Goal: Information Seeking & Learning: Check status

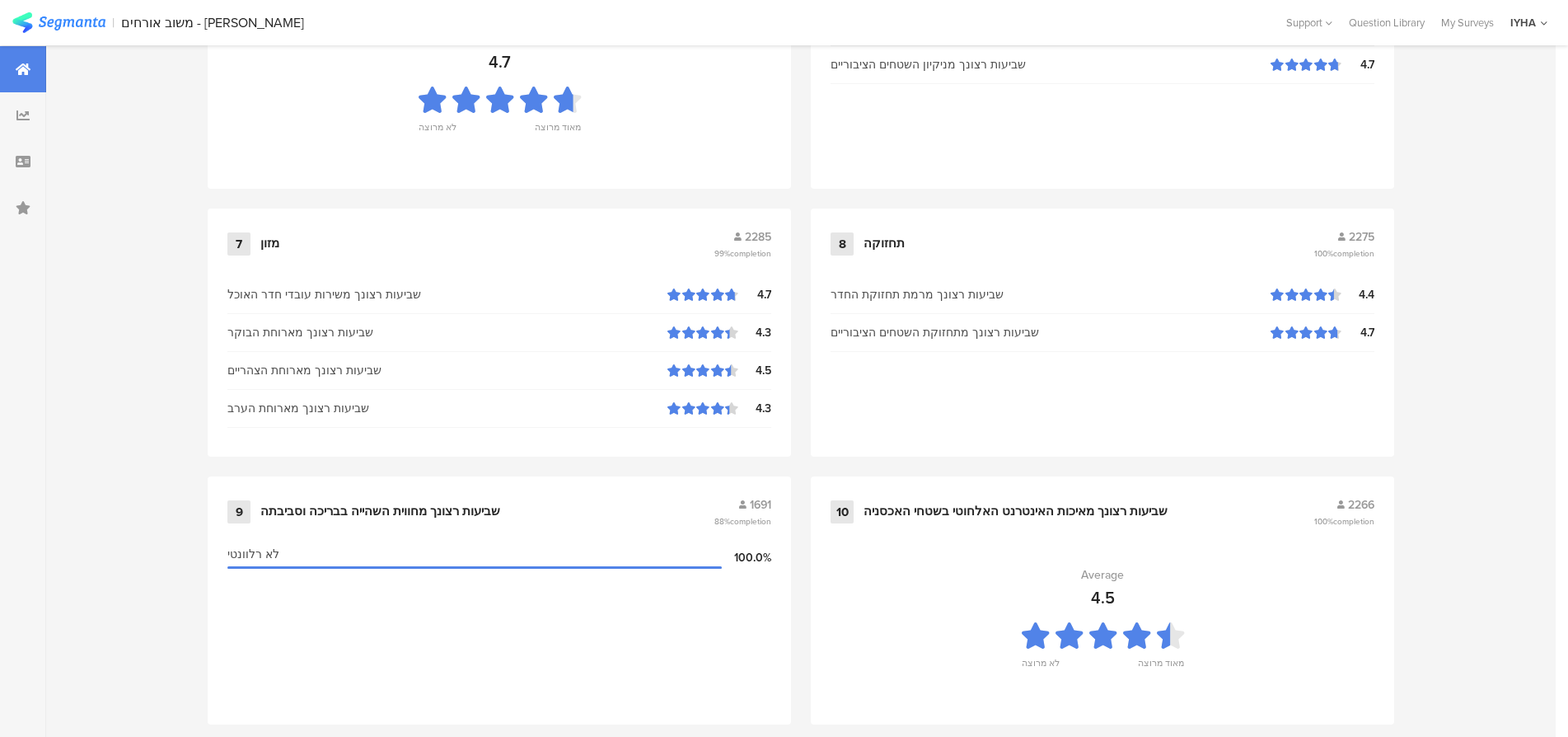
scroll to position [1681, 0]
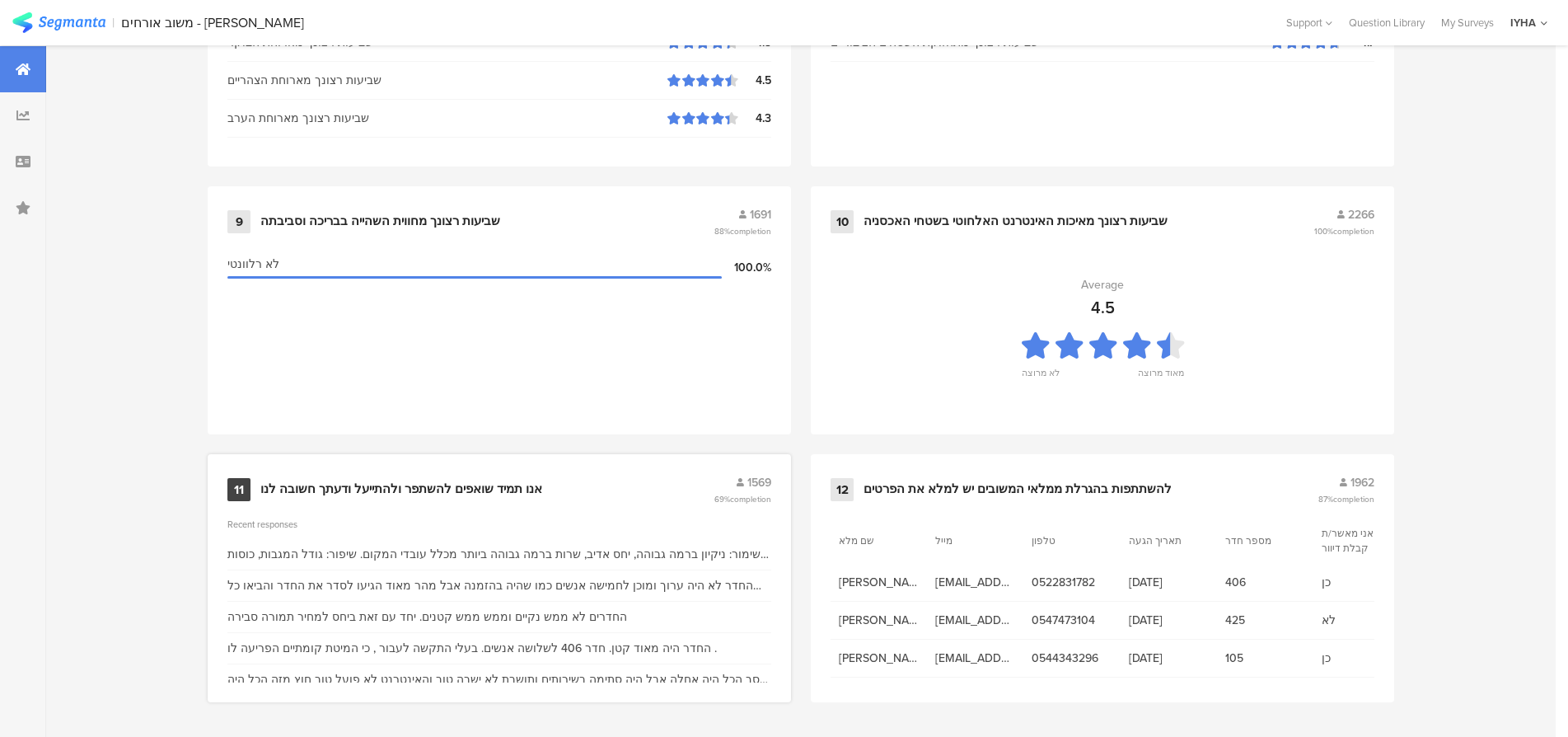
click at [417, 481] on div "אנו תמיד שואפים להשתפר ולהתייעל ודעתך חשובה לנו" at bounding box center [401, 489] width 282 height 17
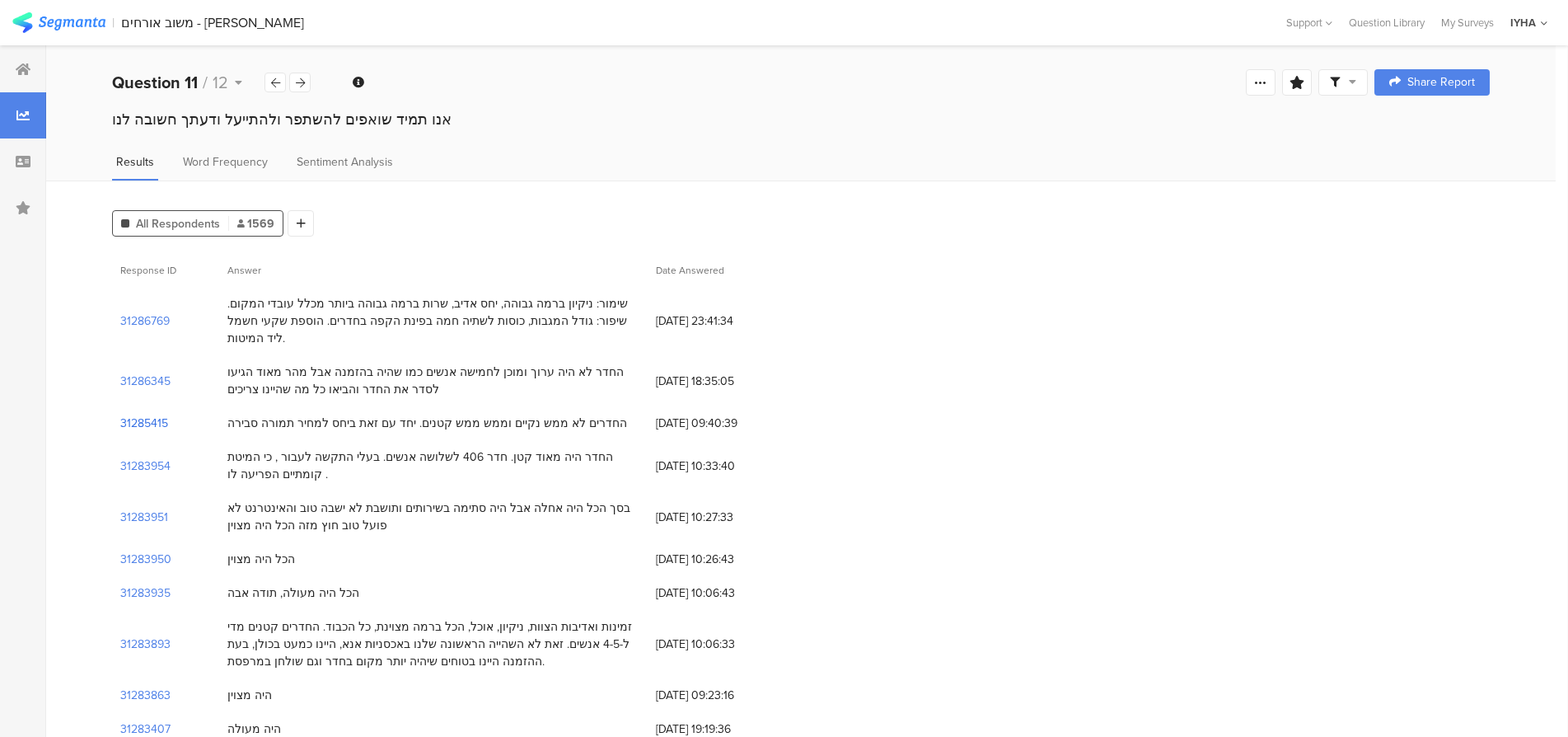
click at [157, 415] on section "31285415" at bounding box center [144, 424] width 48 height 18
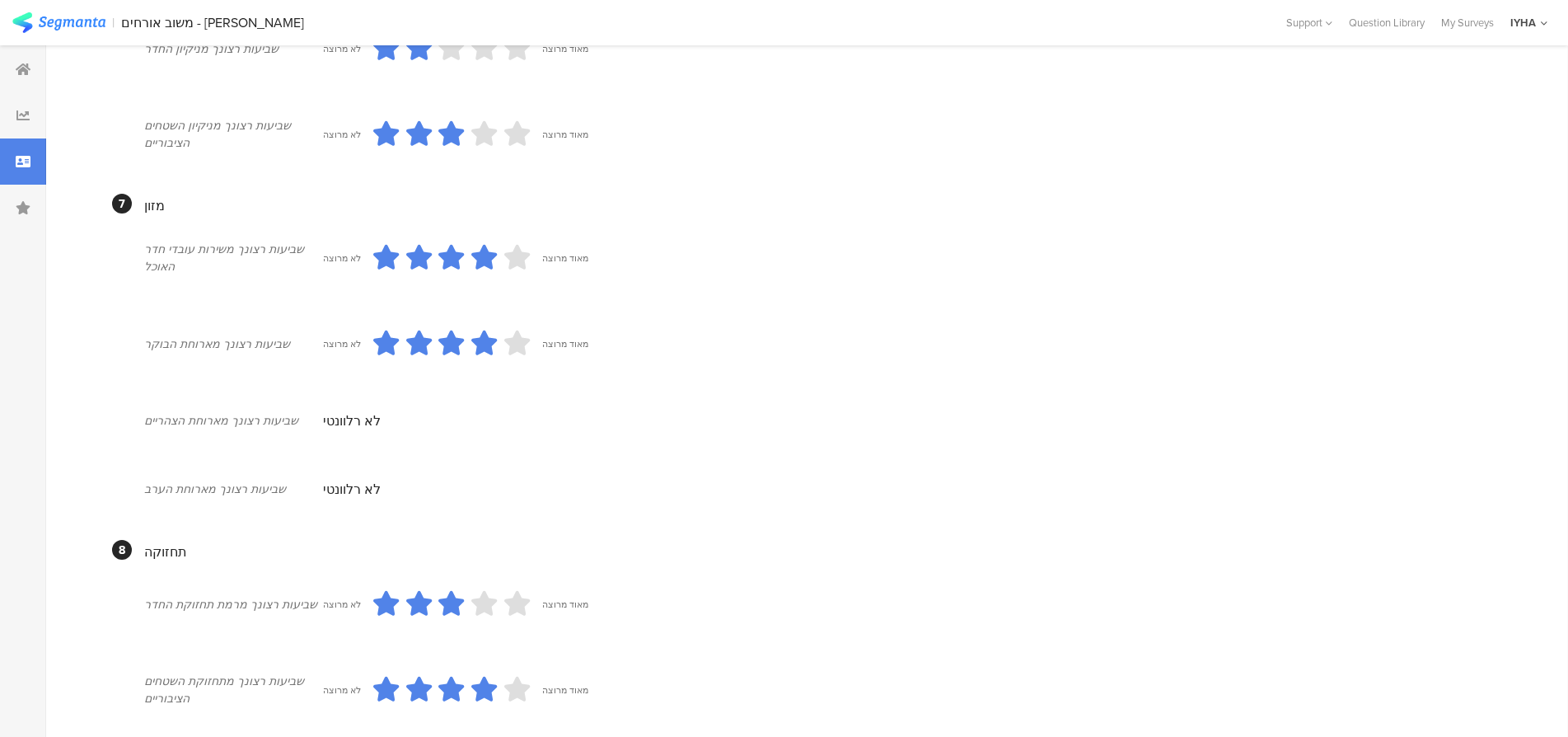
scroll to position [1319, 0]
